Goal: Task Accomplishment & Management: Manage account settings

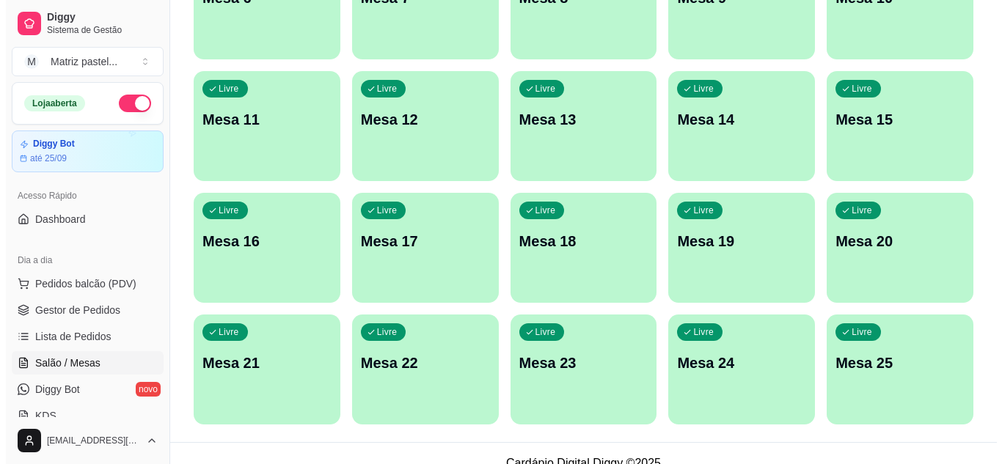
scroll to position [351, 0]
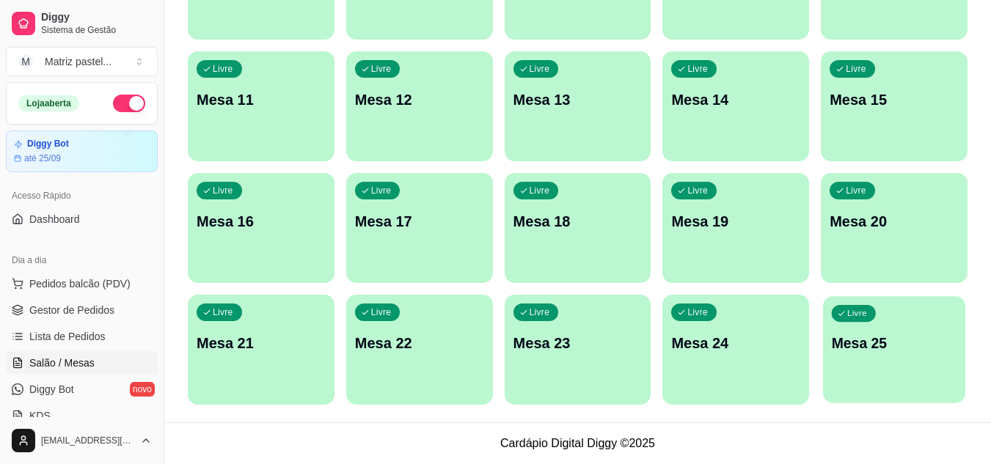
click at [839, 364] on div "Livre Mesa 25" at bounding box center [894, 340] width 142 height 89
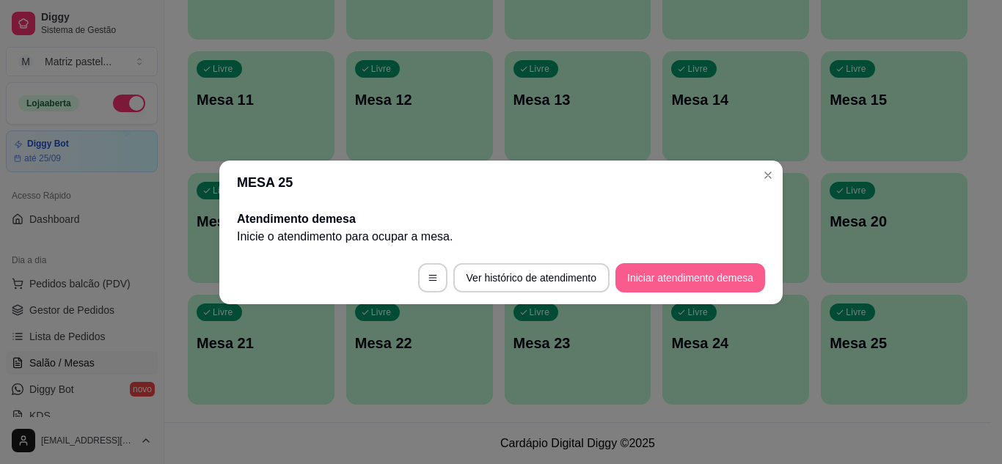
click at [664, 269] on button "Iniciar atendimento de mesa" at bounding box center [690, 277] width 150 height 29
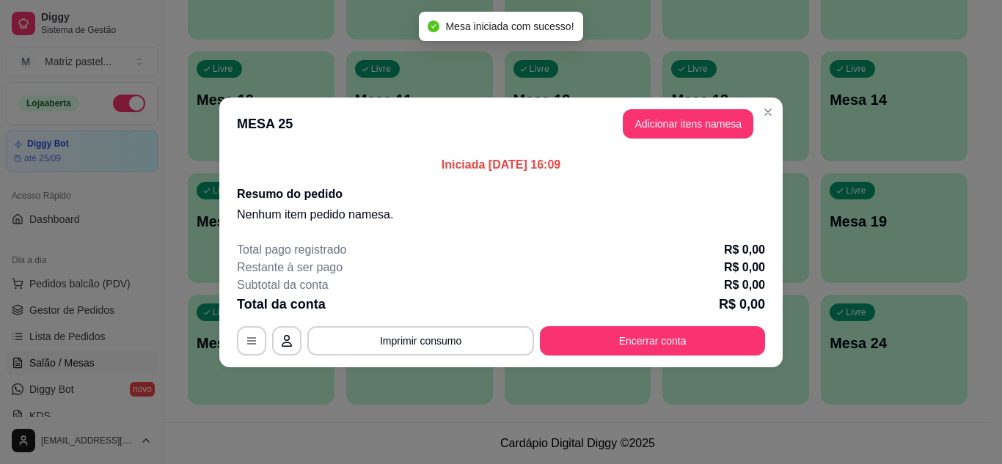
click at [681, 121] on button "Adicionar itens na mesa" at bounding box center [688, 123] width 131 height 29
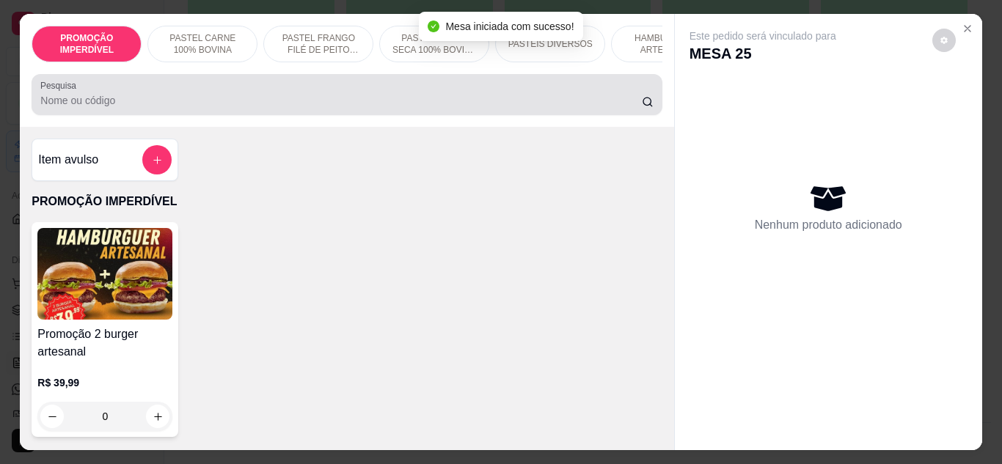
click at [262, 95] on div at bounding box center [346, 94] width 612 height 29
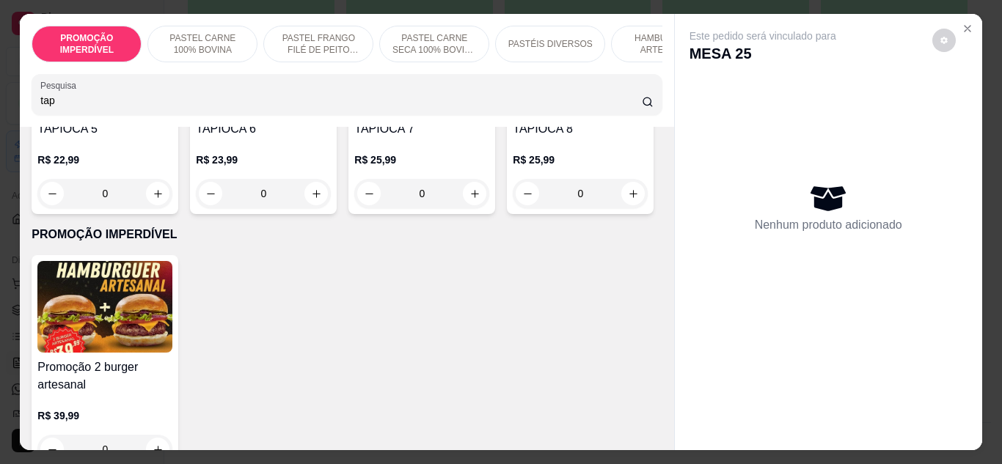
scroll to position [440, 0]
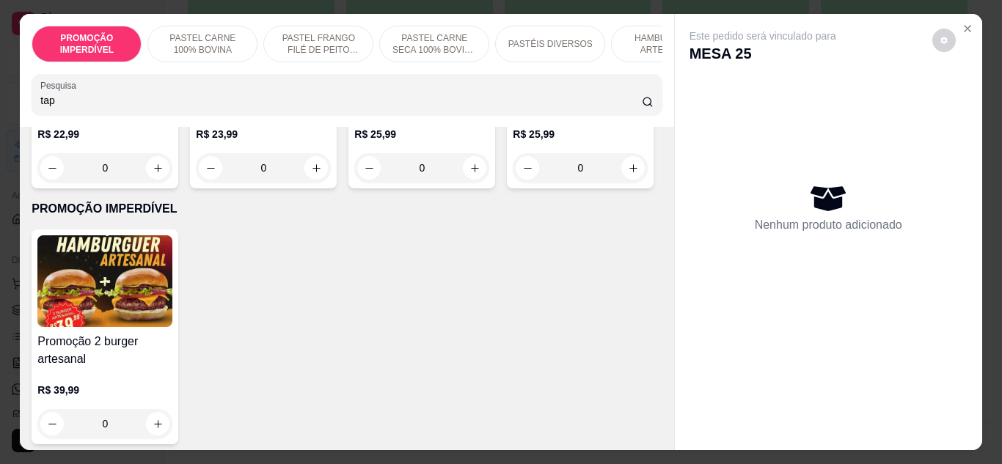
type input "tap"
click at [513, 183] on div "0" at bounding box center [580, 167] width 135 height 29
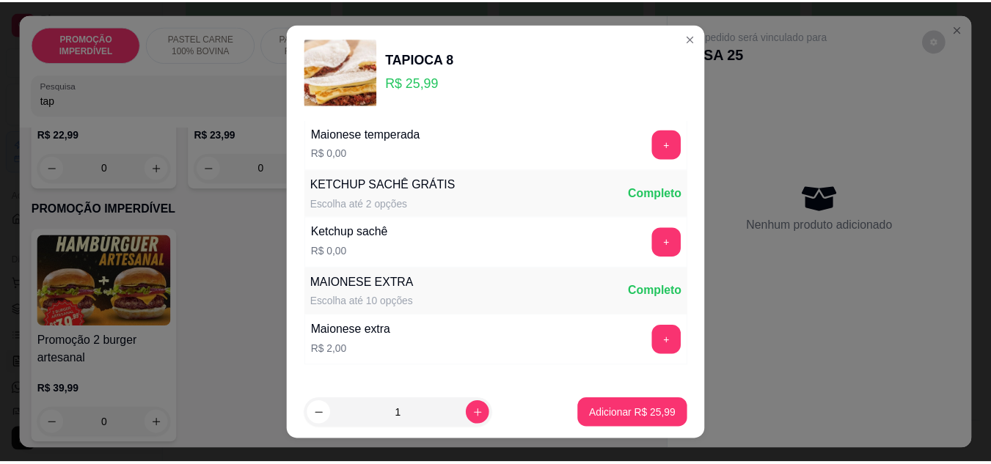
scroll to position [755, 0]
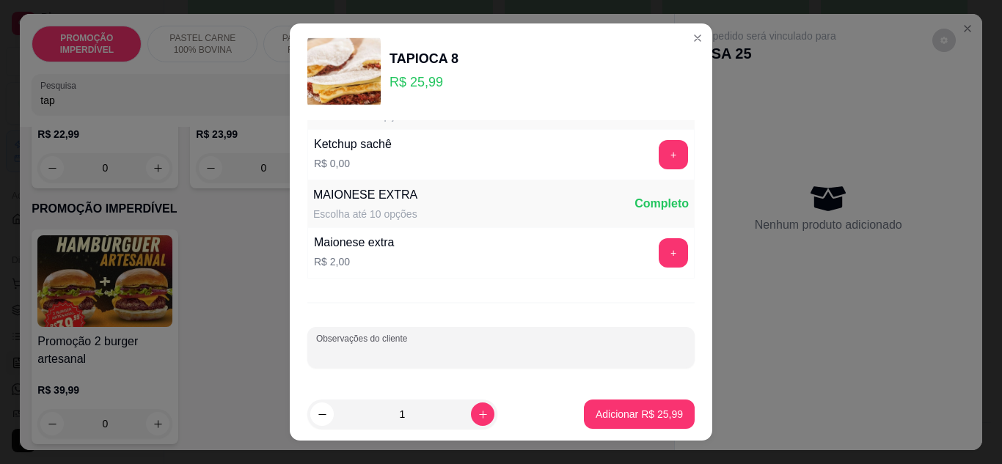
click at [380, 349] on input "Observações do cliente" at bounding box center [501, 353] width 370 height 15
type input "sem banana"
click at [610, 417] on p "Adicionar R$ 25,99" at bounding box center [639, 415] width 85 height 14
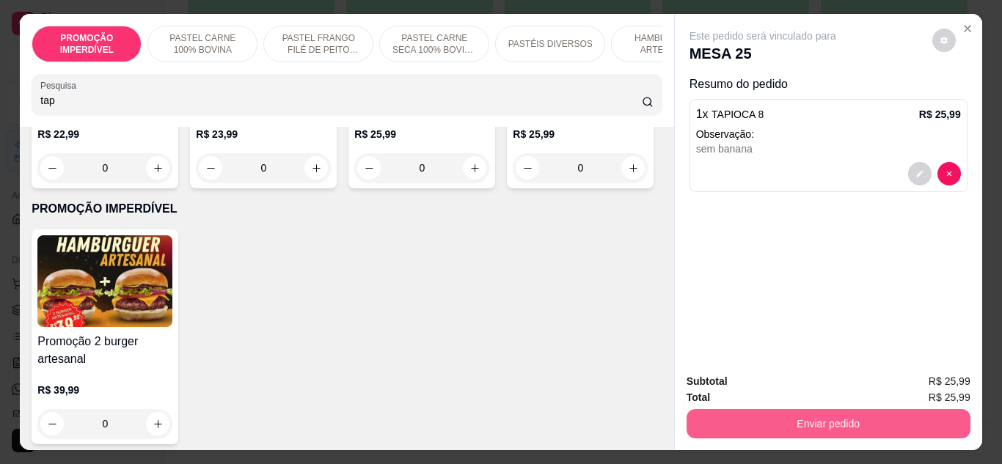
click at [724, 419] on button "Enviar pedido" at bounding box center [828, 423] width 284 height 29
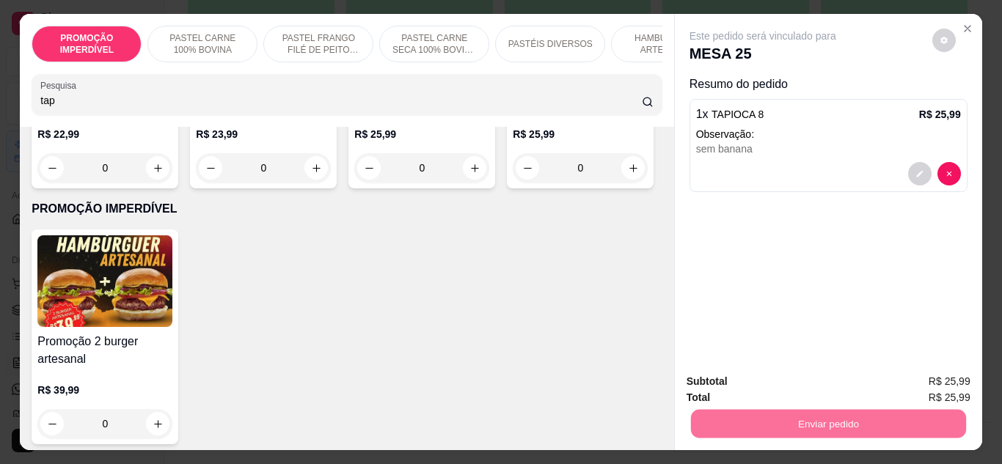
click at [953, 388] on button "Enviar pedido" at bounding box center [931, 382] width 83 height 28
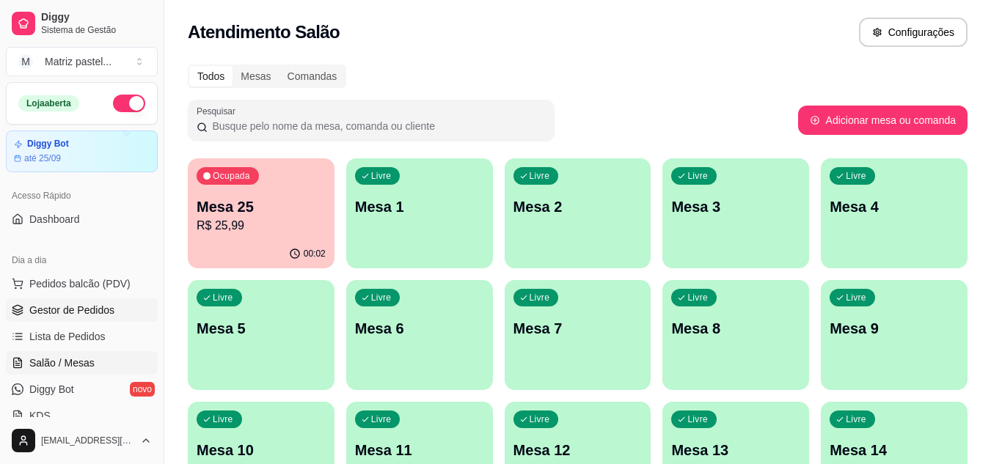
click at [114, 307] on link "Gestor de Pedidos" at bounding box center [82, 309] width 152 height 23
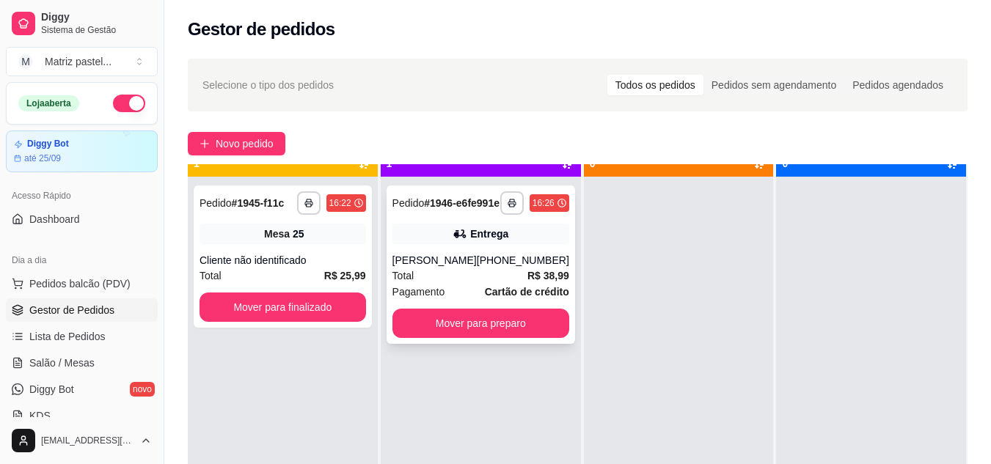
scroll to position [41, 0]
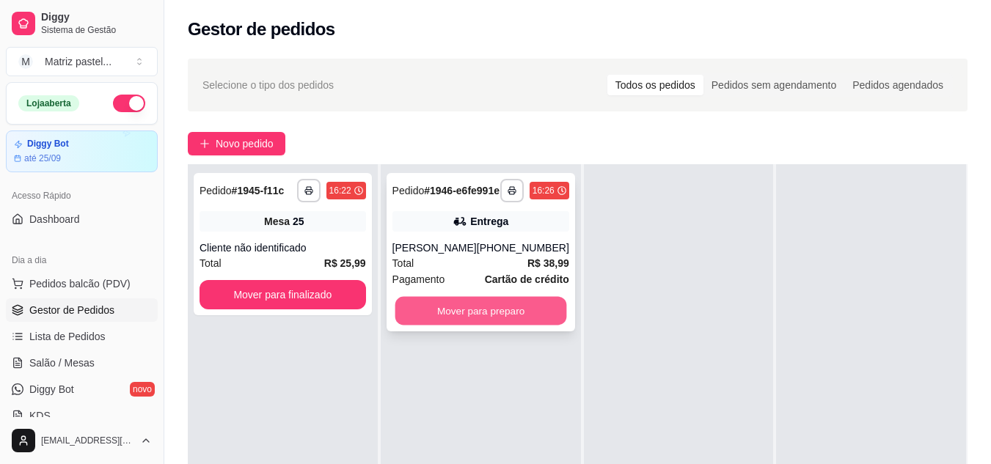
click at [490, 326] on button "Mover para preparo" at bounding box center [481, 311] width 172 height 29
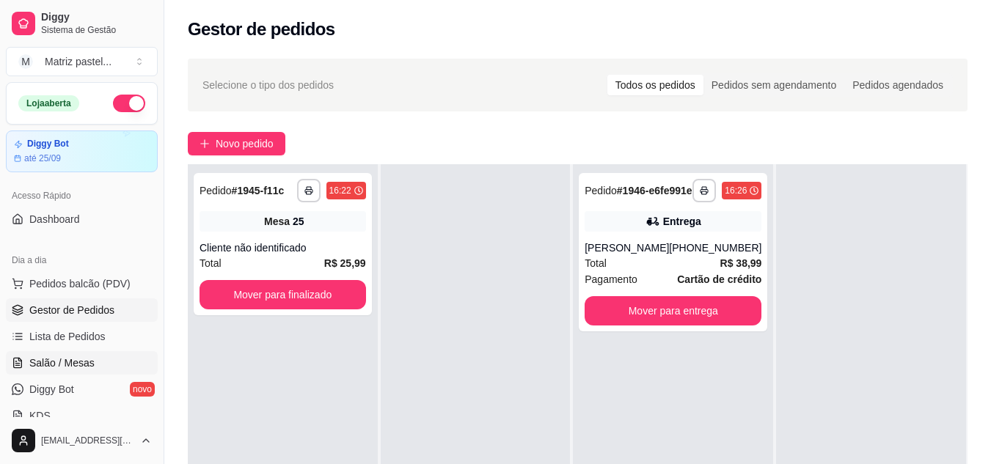
click at [106, 360] on link "Salão / Mesas" at bounding box center [82, 362] width 152 height 23
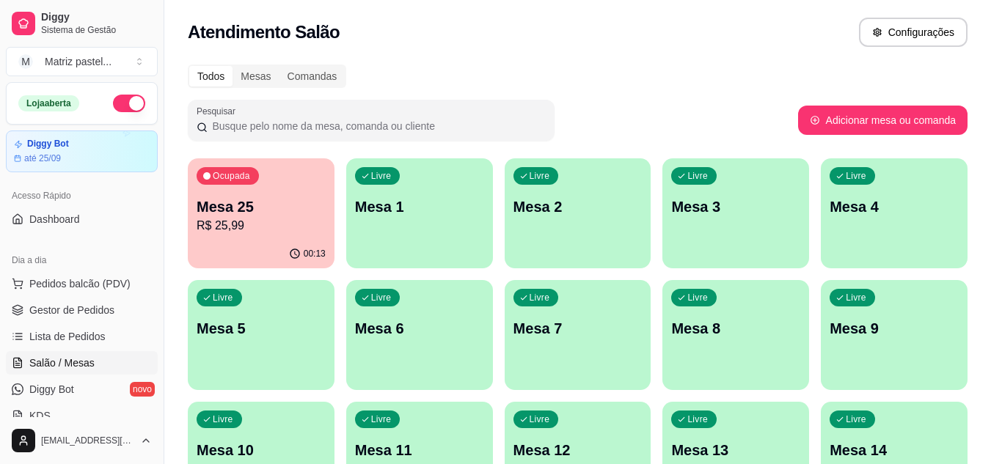
click at [323, 214] on p "Mesa 25" at bounding box center [261, 207] width 129 height 21
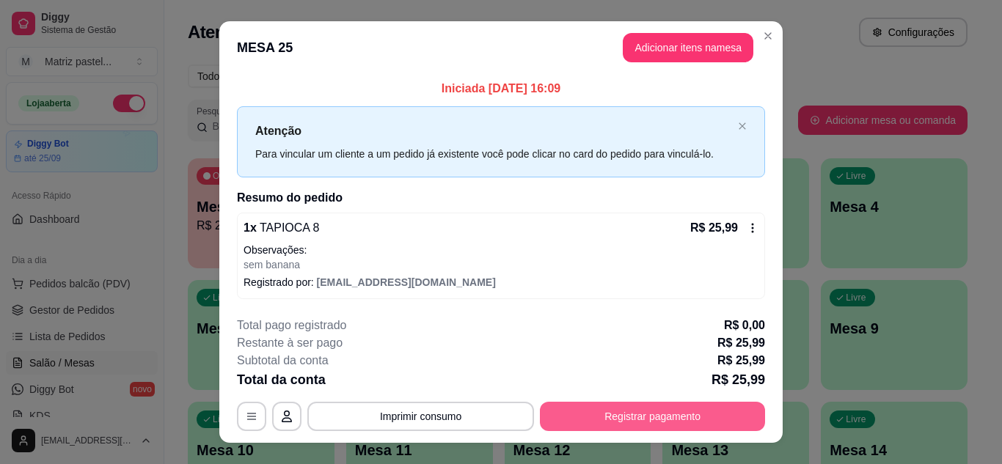
click at [603, 410] on button "Registrar pagamento" at bounding box center [652, 416] width 225 height 29
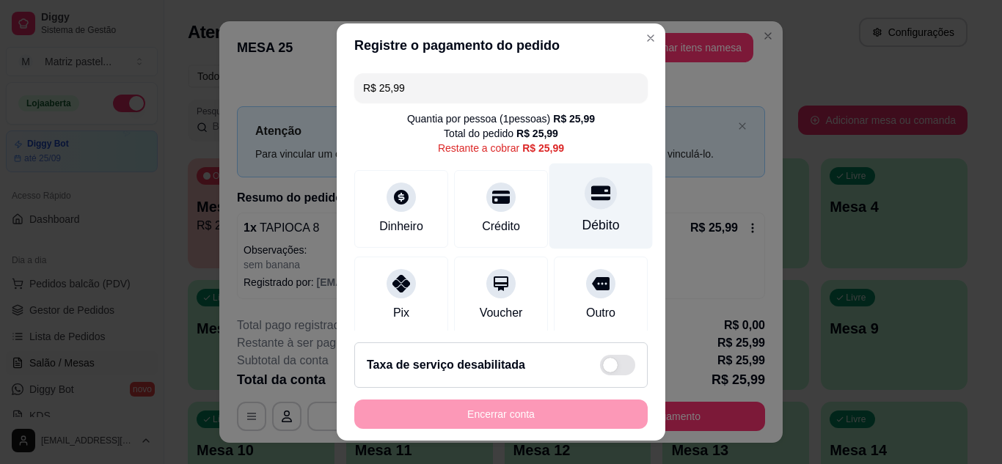
click at [592, 209] on div "Débito" at bounding box center [600, 206] width 103 height 86
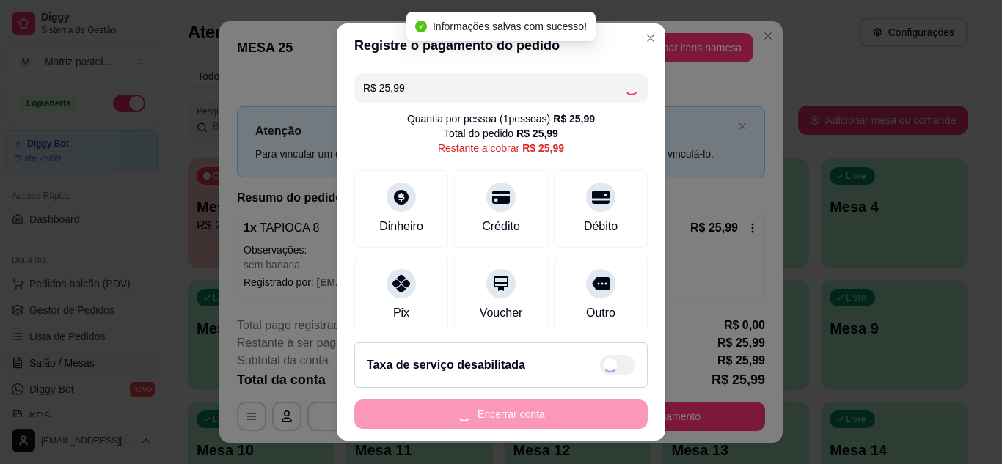
type input "R$ 0,00"
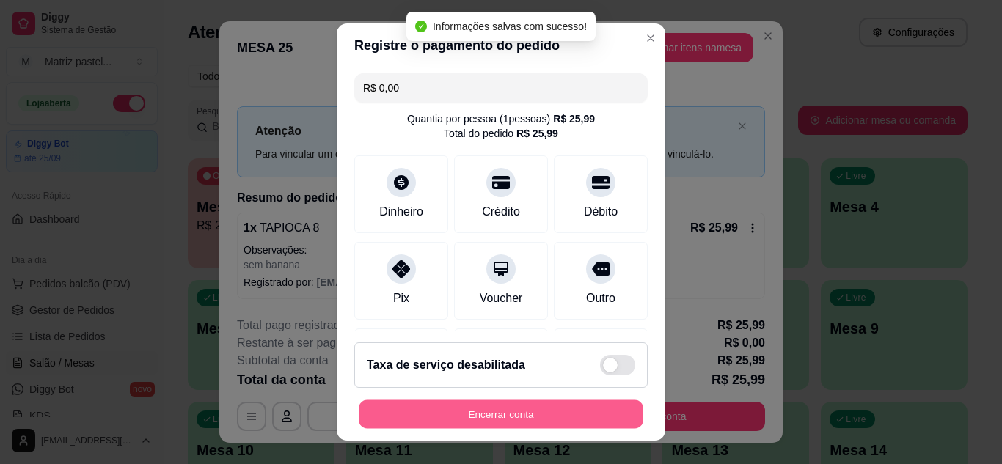
click at [474, 412] on button "Encerrar conta" at bounding box center [501, 414] width 285 height 29
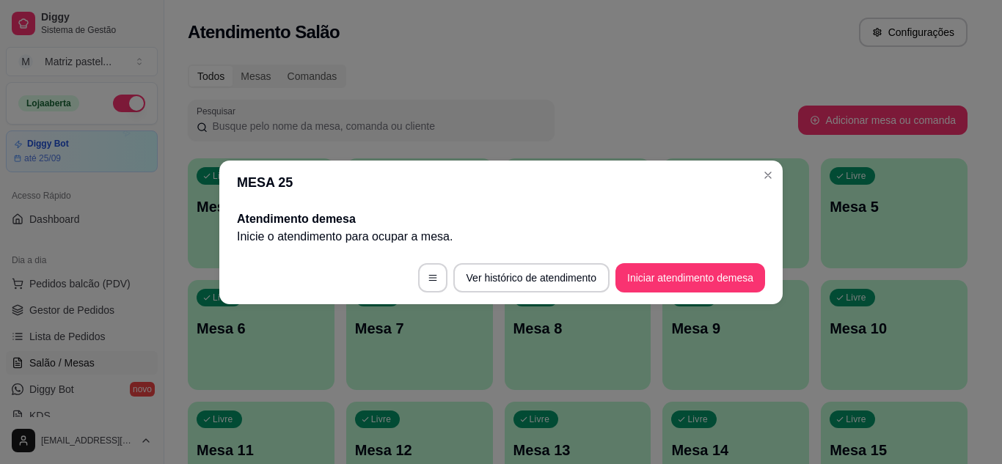
click at [780, 169] on header "MESA 25" at bounding box center [500, 183] width 563 height 44
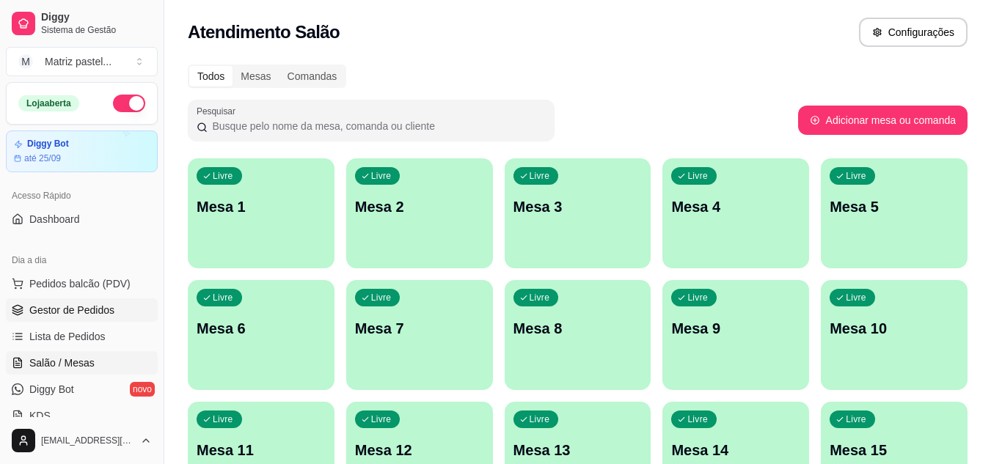
click at [69, 304] on span "Gestor de Pedidos" at bounding box center [71, 310] width 85 height 15
